Goal: Transaction & Acquisition: Purchase product/service

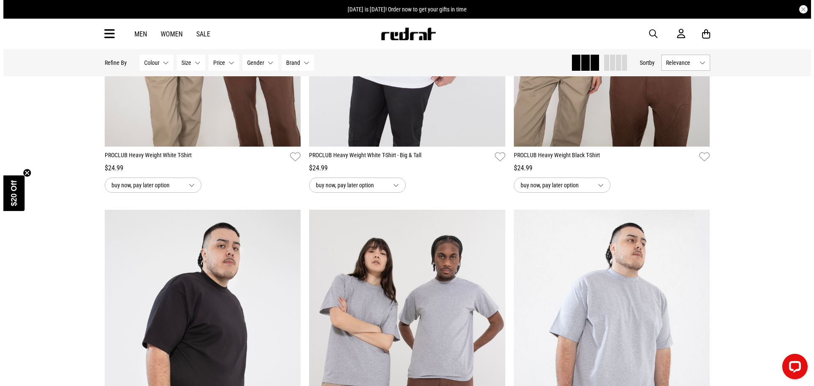
scroll to position [169, 0]
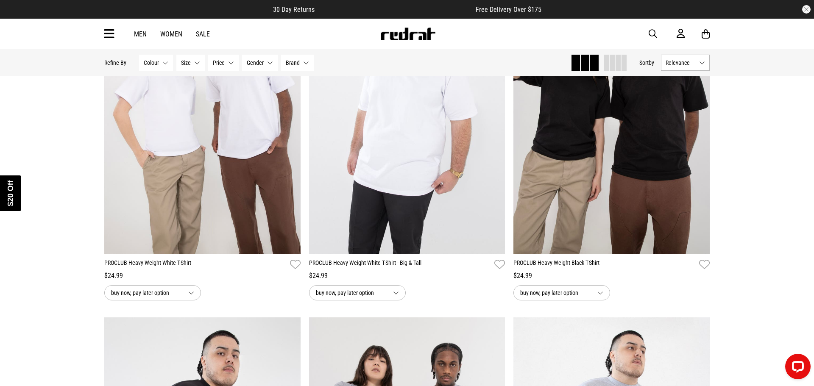
click at [653, 35] on div "Close dialog UNLOCK $20 OFF WHEN YOU JOIN THE CREW Sign up to receive email & S…" at bounding box center [407, 193] width 814 height 386
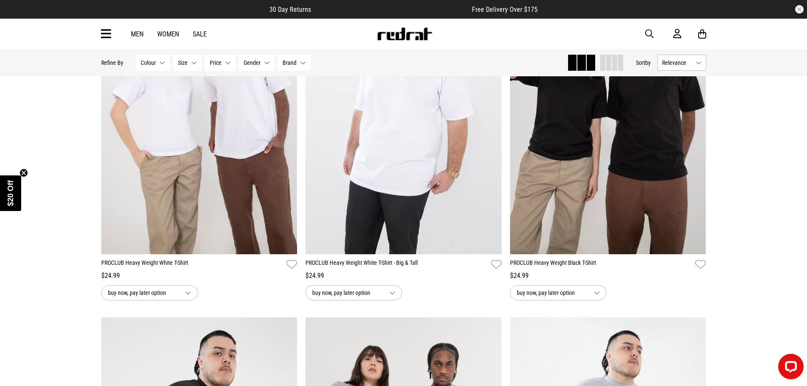
click at [650, 33] on span "button" at bounding box center [649, 34] width 8 height 10
click at [317, 37] on input "search" at bounding box center [382, 33] width 255 height 17
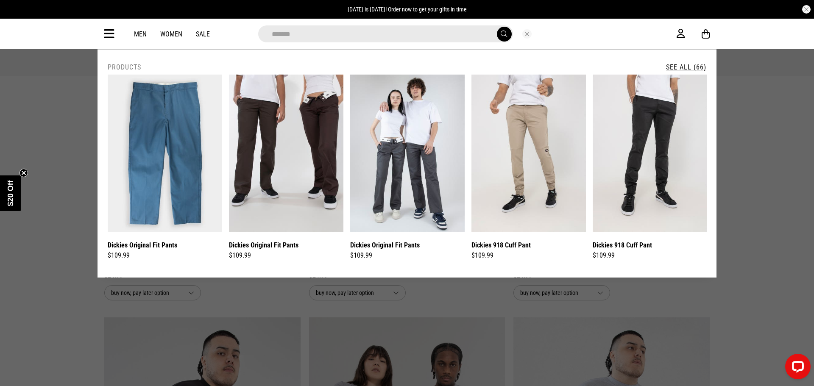
type input "*******"
click at [497, 27] on button "submit" at bounding box center [504, 34] width 15 height 15
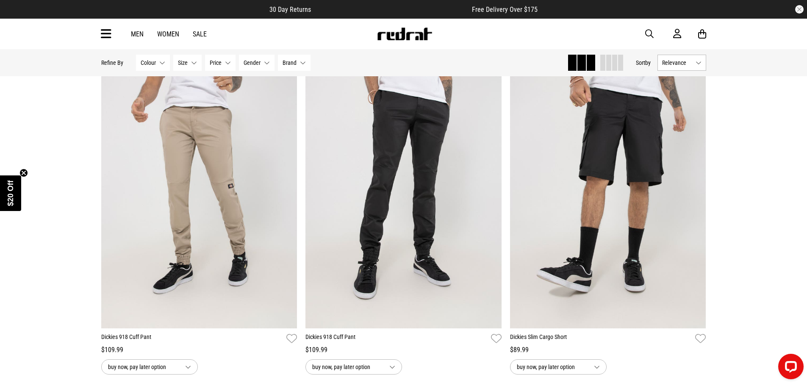
scroll to position [424, 0]
